Goal: Information Seeking & Learning: Find specific page/section

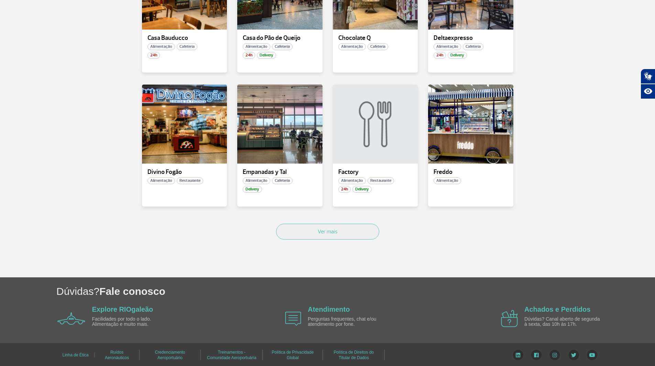
scroll to position [397, 0]
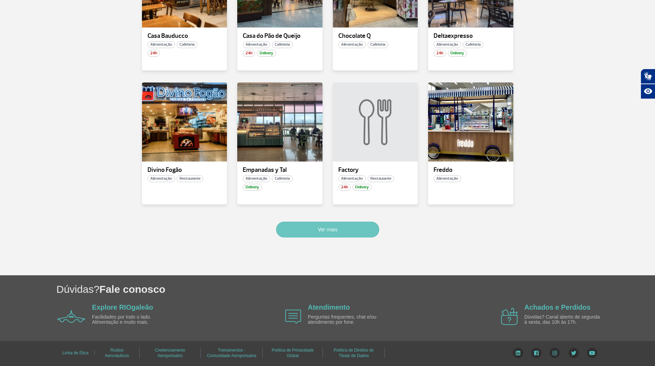
click at [339, 235] on button "Ver mais" at bounding box center [327, 230] width 103 height 16
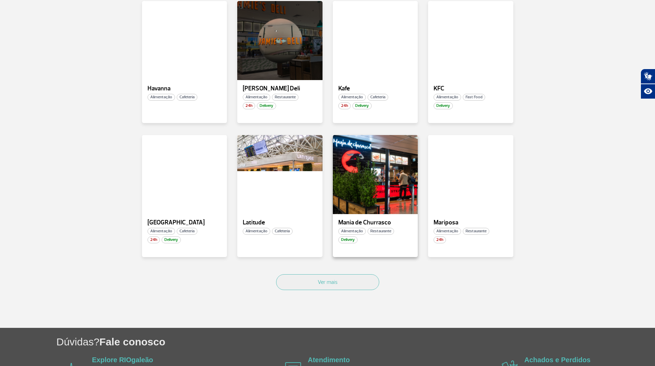
scroll to position [773, 0]
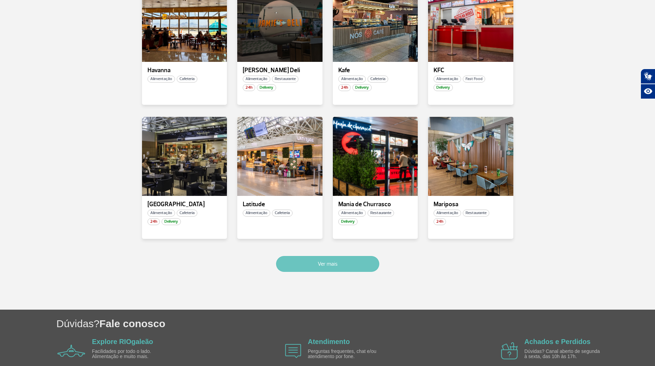
click at [344, 261] on button "Ver mais" at bounding box center [327, 264] width 103 height 16
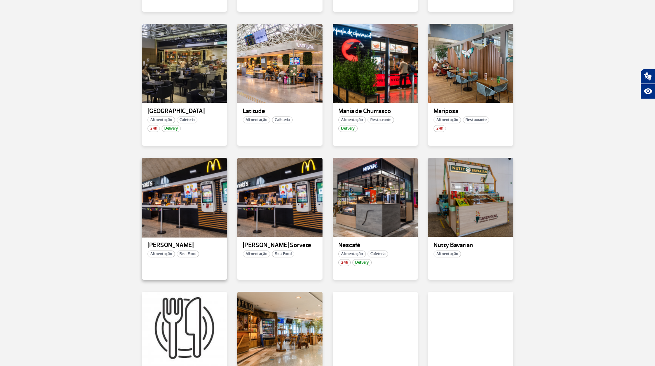
scroll to position [866, 0]
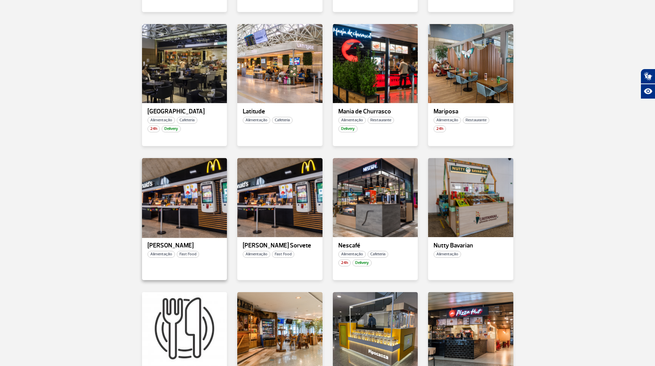
click at [182, 184] on div at bounding box center [184, 197] width 87 height 81
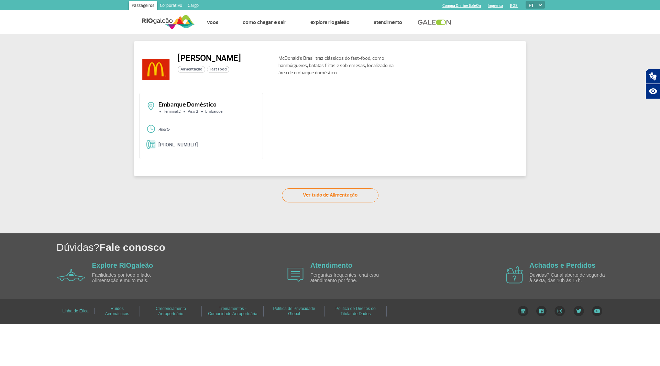
click at [334, 192] on link "Ver tudo de Alimentação" at bounding box center [330, 195] width 97 height 14
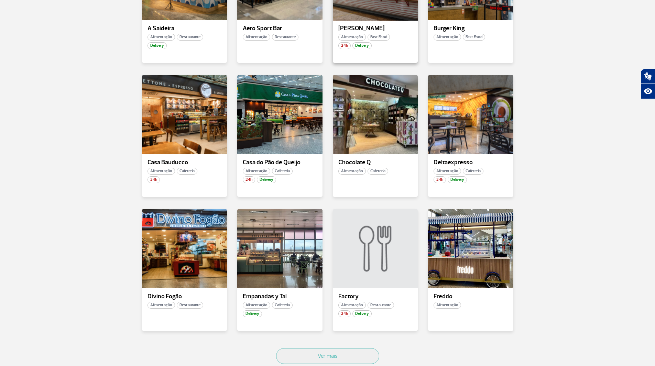
scroll to position [275, 0]
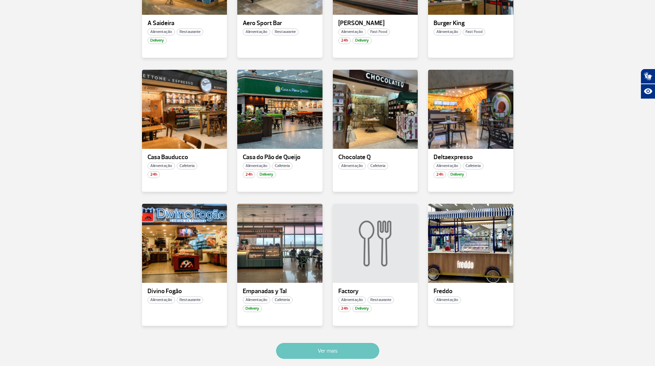
click at [346, 346] on button "Ver mais" at bounding box center [327, 351] width 103 height 16
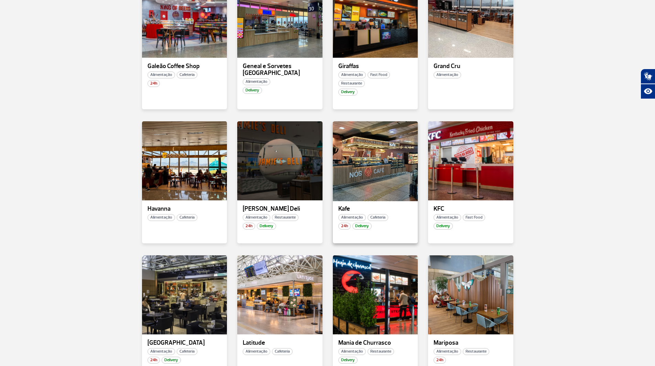
scroll to position [583, 0]
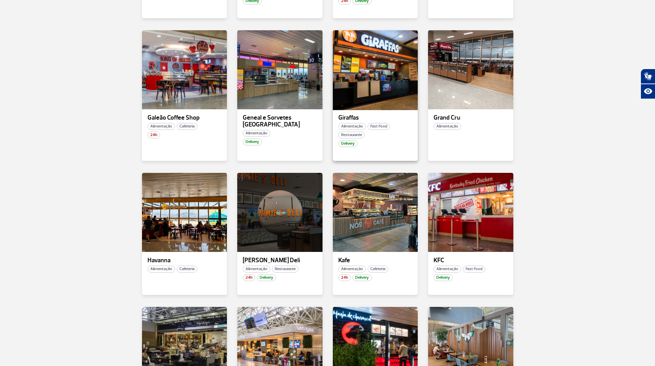
click at [381, 69] on div at bounding box center [375, 69] width 87 height 81
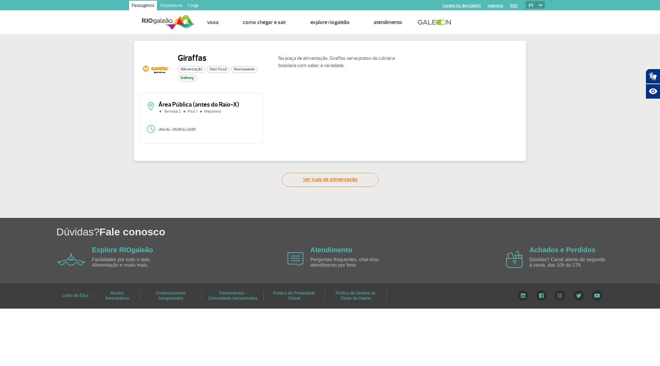
click at [326, 182] on link "Ver tudo de Alimentação" at bounding box center [330, 180] width 97 height 14
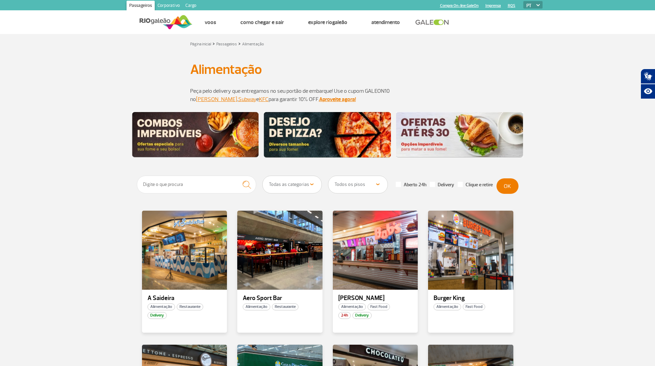
click at [296, 183] on select "Todas as categorias Cafeteria Fast Food Restaurante Souvenir Conveniência" at bounding box center [292, 184] width 59 height 17
drag, startPoint x: 296, startPoint y: 183, endPoint x: 306, endPoint y: 184, distance: 10.1
click at [296, 183] on select "Todas as categorias Cafeteria Fast Food Restaurante Souvenir Conveniência" at bounding box center [292, 184] width 59 height 17
click at [336, 186] on select "Todos os pisos Área Pública (antes do Raio-X) Desembarque Área Pública Desembar…" at bounding box center [357, 184] width 59 height 17
select select "78"
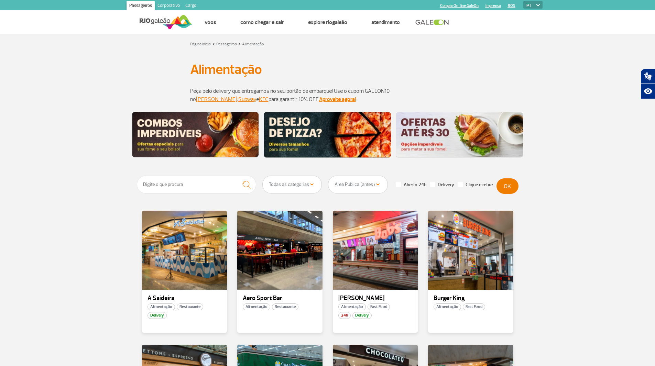
click at [328, 176] on select "Todos os pisos Área Pública (antes do Raio-X) Desembarque Área Pública Desembar…" at bounding box center [357, 184] width 59 height 17
click at [502, 187] on button "OK" at bounding box center [508, 186] width 22 height 15
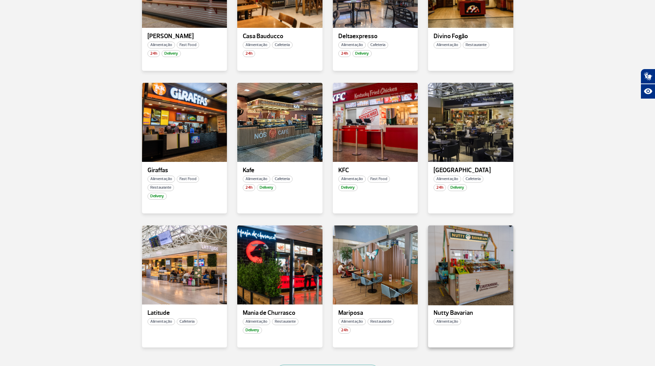
scroll to position [310, 0]
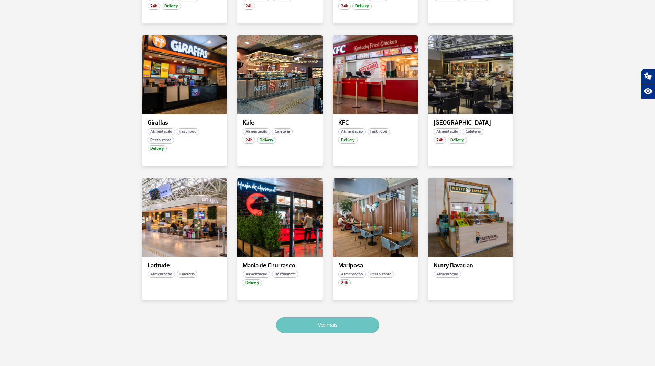
click at [324, 324] on button "Ver mais" at bounding box center [327, 325] width 103 height 16
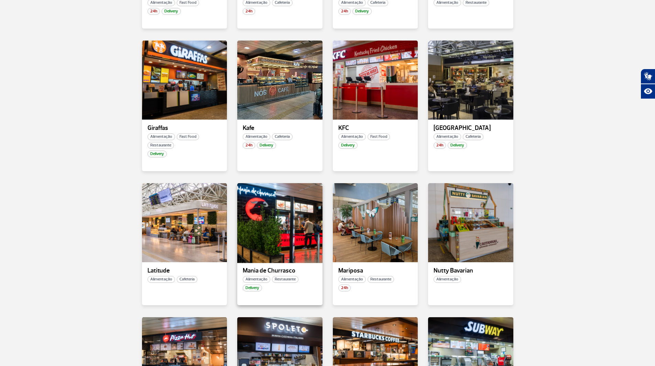
scroll to position [303, 0]
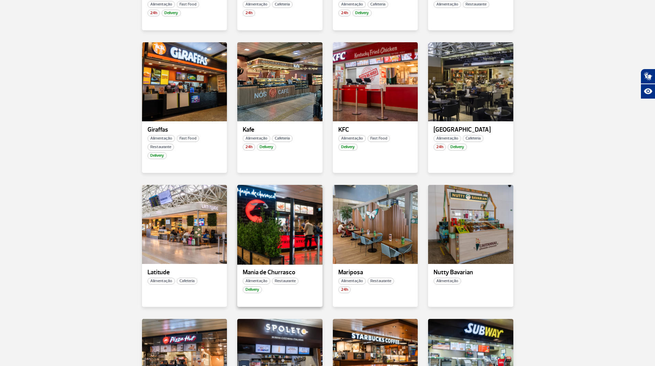
click at [288, 216] on div at bounding box center [280, 224] width 87 height 81
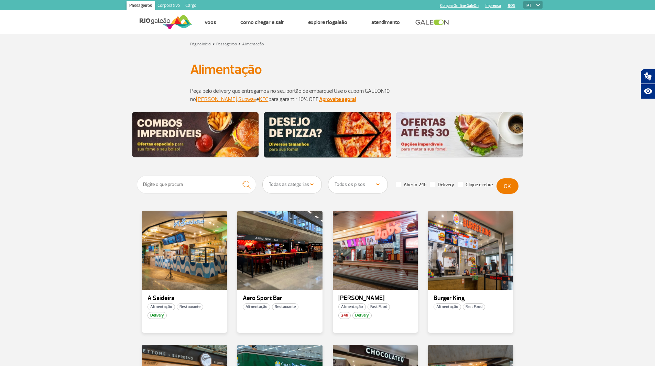
click at [307, 182] on select "Todas as categorias Cafeteria Fast Food Restaurante Souvenir Conveniência" at bounding box center [292, 184] width 59 height 17
click at [348, 185] on select "Todos os pisos Área Pública (antes do Raio-X) Desembarque Área Pública Desembar…" at bounding box center [357, 184] width 59 height 17
select select "78"
click at [328, 176] on select "Todos os pisos Área Pública (antes do Raio-X) Desembarque Área Pública Desembar…" at bounding box center [357, 184] width 59 height 17
click at [508, 187] on button "OK" at bounding box center [508, 186] width 22 height 15
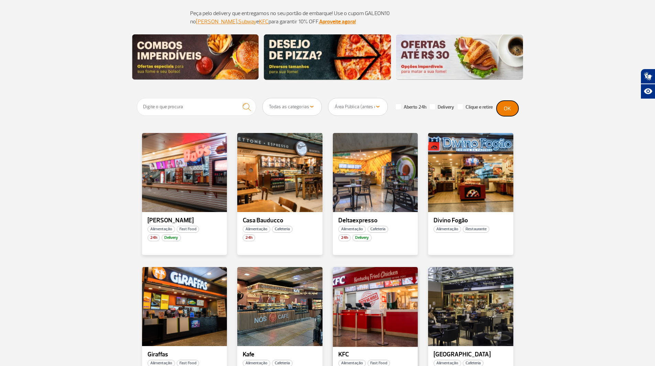
scroll to position [138, 0]
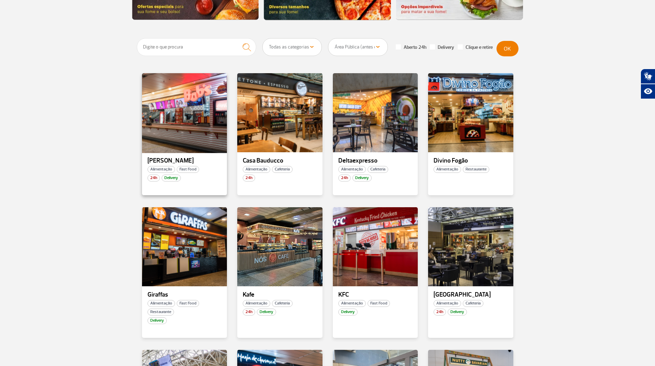
click at [185, 106] on div at bounding box center [184, 112] width 87 height 81
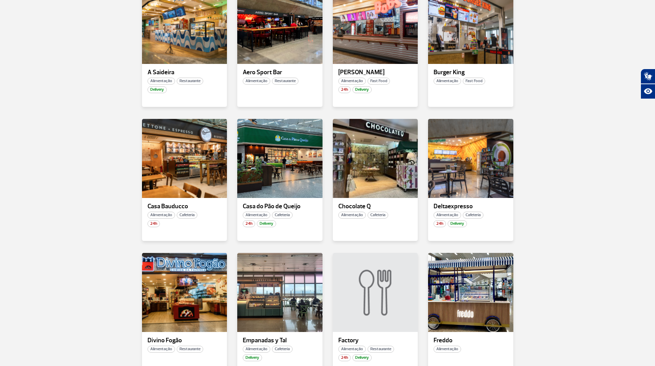
scroll to position [310, 0]
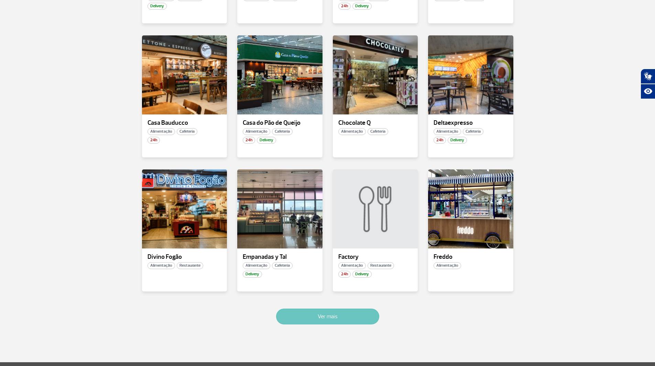
click at [341, 312] on button "Ver mais" at bounding box center [327, 317] width 103 height 16
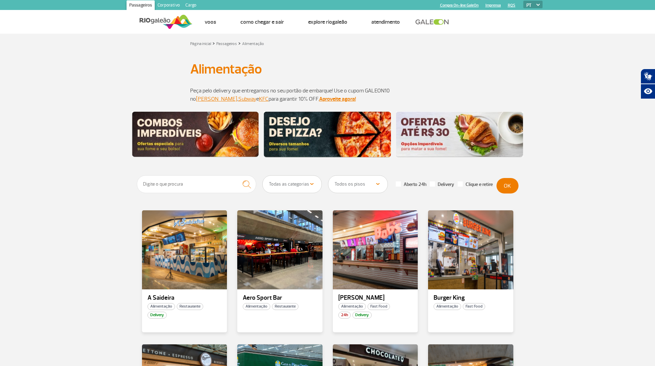
scroll to position [0, 0]
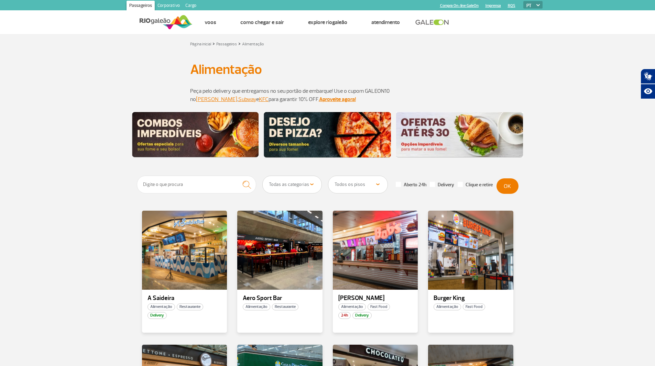
click at [368, 185] on select "Todos os pisos Área Pública (antes do Raio-X) Desembarque Área Pública Desembar…" at bounding box center [357, 184] width 59 height 17
click at [328, 176] on select "Todos os pisos Área Pública (antes do Raio-X) Desembarque Área Pública Desembar…" at bounding box center [357, 184] width 59 height 17
click at [506, 187] on button "OK" at bounding box center [508, 186] width 22 height 15
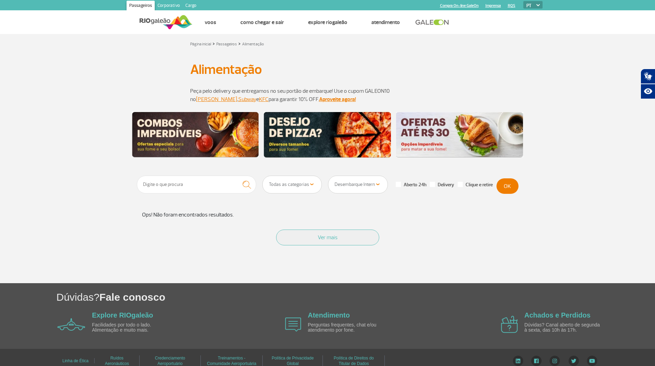
click at [370, 184] on select "Todos os pisos Área Pública (antes do Raio-X) Desembarque Área Pública Desembar…" at bounding box center [357, 184] width 59 height 17
select select "82"
click at [328, 176] on select "Todos os pisos Área Pública (antes do Raio-X) Desembarque Área Pública Desembar…" at bounding box center [357, 184] width 59 height 17
click at [509, 185] on button "OK" at bounding box center [508, 186] width 22 height 15
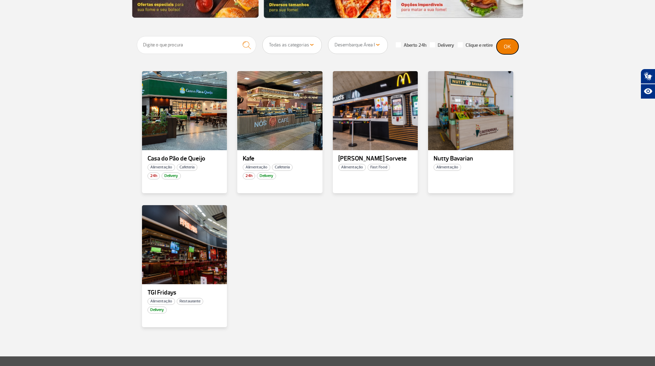
scroll to position [138, 0]
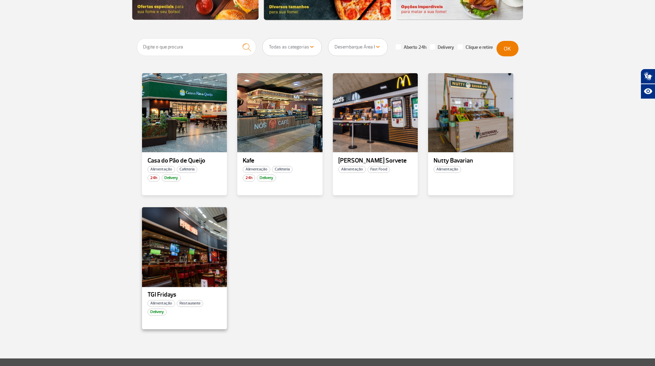
click at [168, 241] on div at bounding box center [184, 246] width 87 height 81
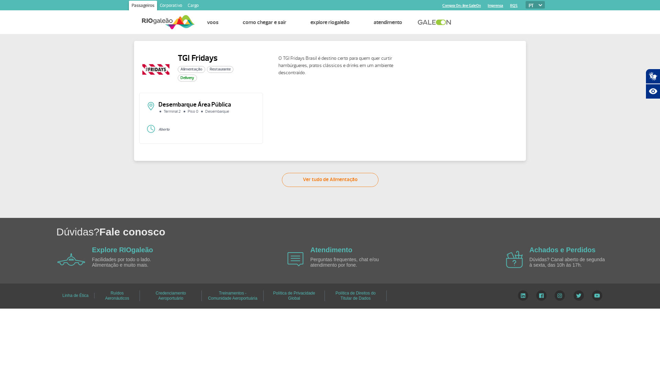
drag, startPoint x: 301, startPoint y: 75, endPoint x: 303, endPoint y: 72, distance: 3.8
click at [303, 72] on p "O TGI Fridays Brasil é destino certo para quem quer curtir hambúrgueres, pratos…" at bounding box center [341, 66] width 124 height 22
drag, startPoint x: 315, startPoint y: 75, endPoint x: 291, endPoint y: 55, distance: 31.3
click at [291, 55] on p "O TGI Fridays Brasil é destino certo para quem quer curtir hambúrgueres, pratos…" at bounding box center [341, 66] width 124 height 22
drag, startPoint x: 234, startPoint y: 111, endPoint x: 173, endPoint y: 102, distance: 61.9
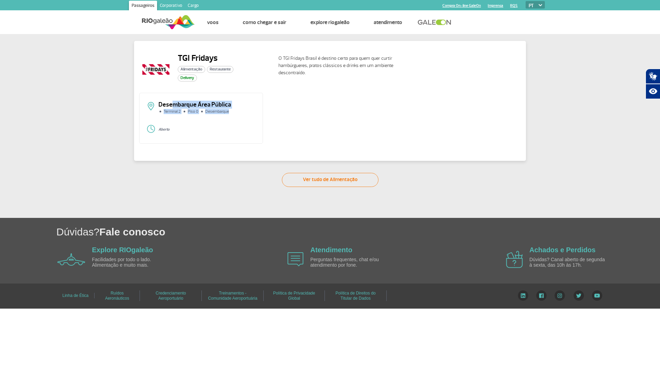
click at [173, 102] on div "Desembarque Área Pública Terminal 2 Piso 0 Desembarque" at bounding box center [201, 111] width 109 height 18
